Goal: Register for event/course

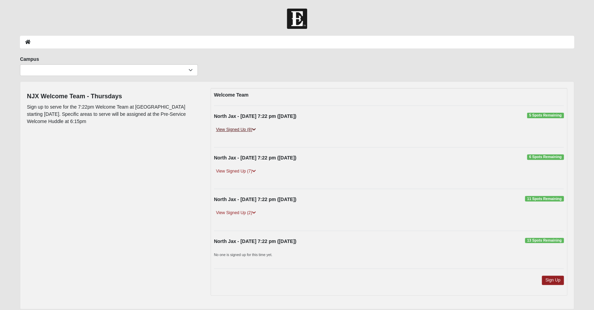
click at [256, 130] on icon at bounding box center [254, 130] width 4 height 4
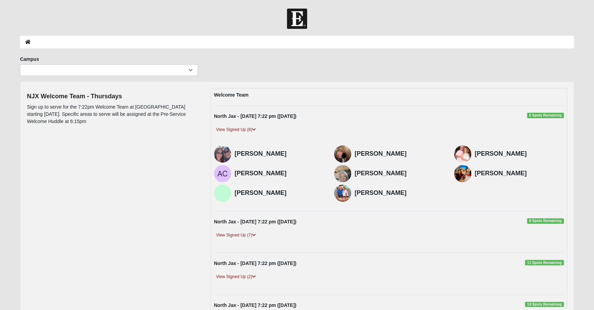
drag, startPoint x: 356, startPoint y: 153, endPoint x: 416, endPoint y: 154, distance: 59.5
click at [416, 154] on h4 "[PERSON_NAME]" at bounding box center [399, 154] width 89 height 8
click at [338, 140] on div "View Signed Up (8)" at bounding box center [389, 133] width 360 height 14
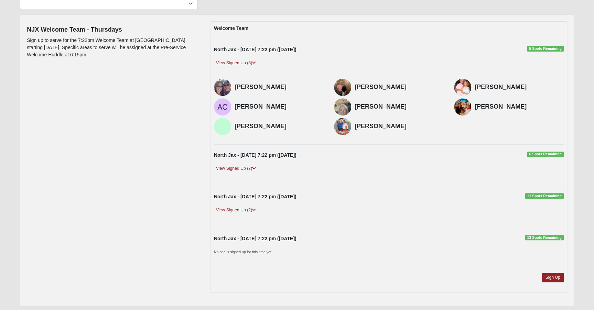
scroll to position [84, 0]
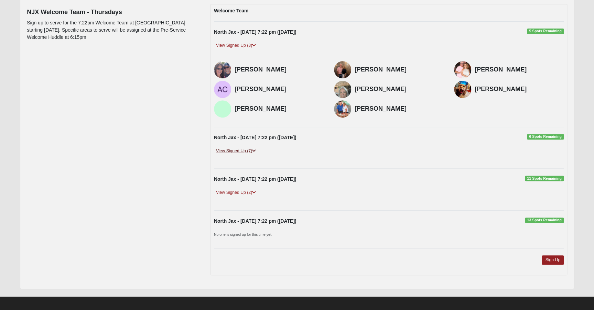
click at [256, 150] on icon at bounding box center [254, 151] width 4 height 4
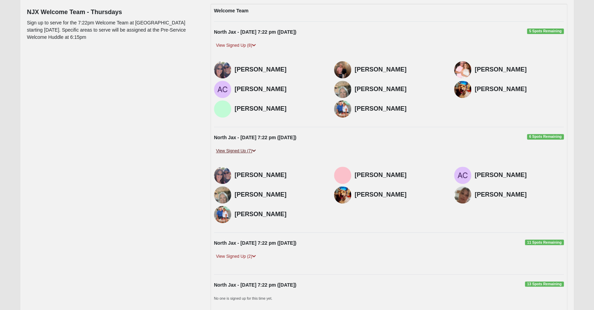
click at [255, 152] on icon at bounding box center [254, 151] width 4 height 4
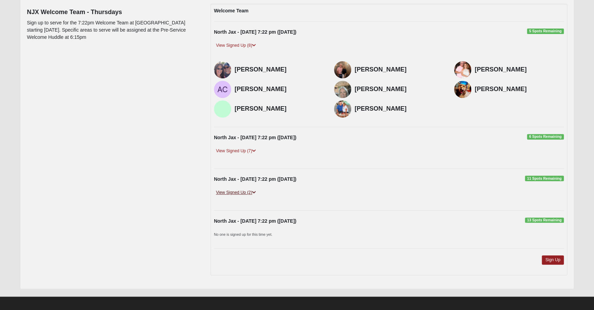
click at [256, 193] on icon at bounding box center [254, 193] width 4 height 4
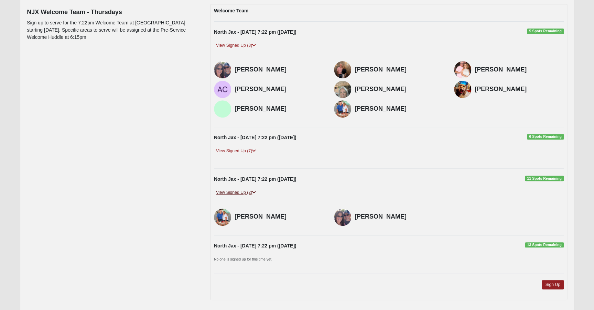
click at [256, 194] on icon at bounding box center [254, 193] width 4 height 4
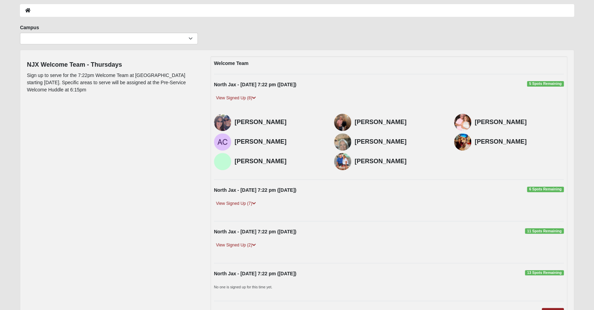
scroll to position [0, 0]
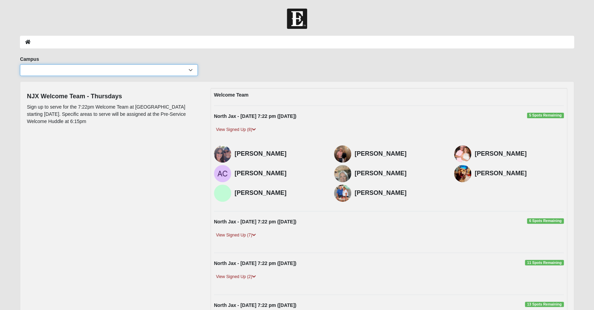
select select "15"
click option "North Jax" at bounding box center [0, 0] width 0 height 0
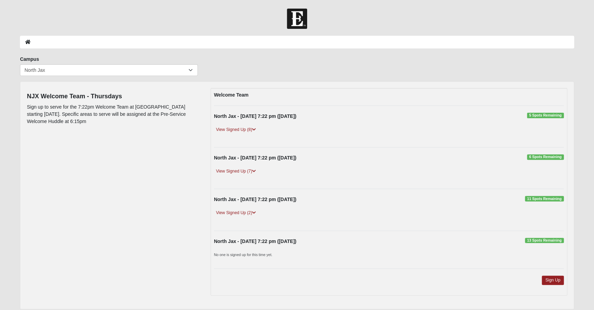
scroll to position [24, 0]
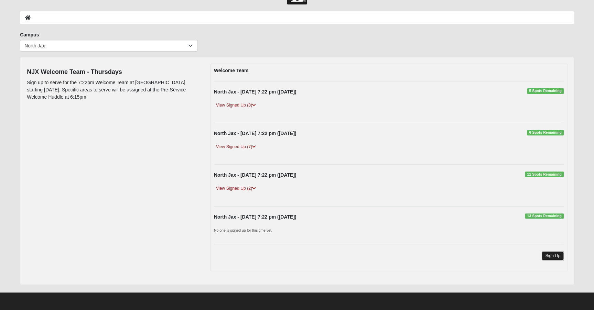
click at [554, 257] on link "Sign Up" at bounding box center [553, 256] width 22 height 9
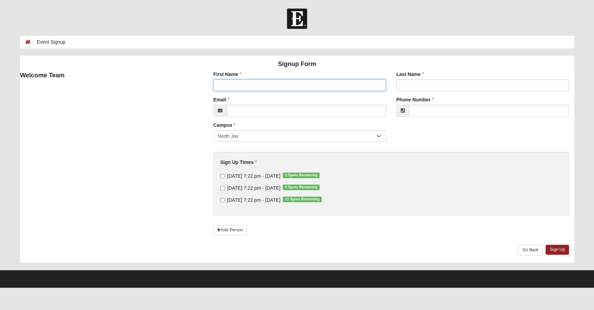
click at [247, 89] on input "First Name" at bounding box center [299, 86] width 173 height 12
type input "Shannon"
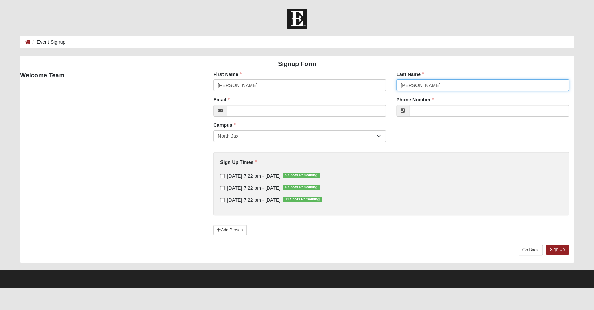
type input "Charles"
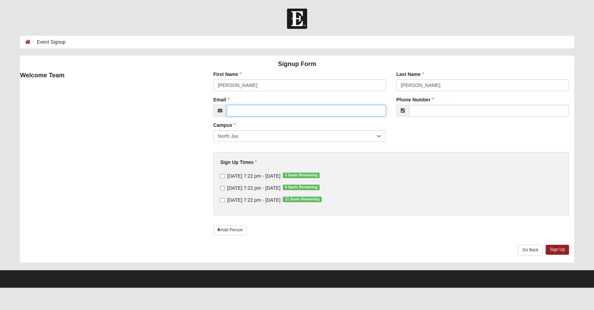
click at [278, 111] on input "Email" at bounding box center [306, 111] width 159 height 12
type input "sscharles@mac.com"
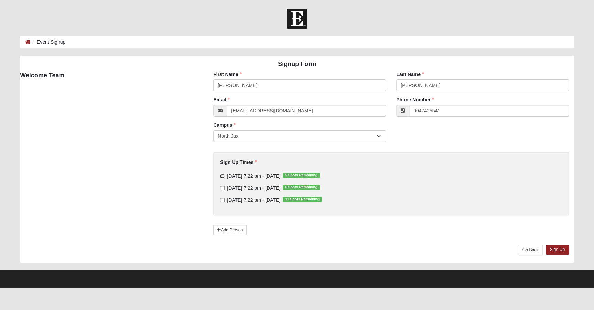
type input "(904) 742-5541"
click at [223, 177] on input "Thursday 7:22 pm - Aug 14 2025 5 Spots Remaining" at bounding box center [222, 176] width 4 height 4
checkbox input "true"
click at [558, 250] on link "Sign Up" at bounding box center [557, 250] width 23 height 10
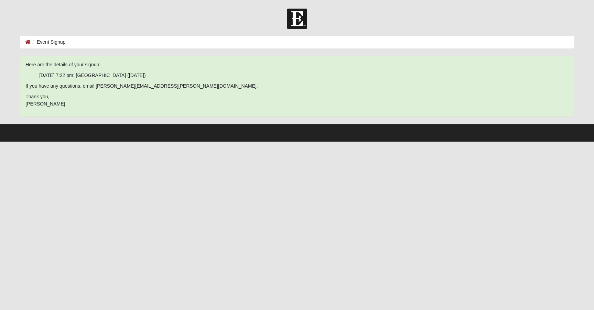
click at [102, 142] on html "Log In Event Signup Event Signup Error Here are the details of your signup: Thu…" at bounding box center [297, 71] width 594 height 142
